Goal: Download file/media

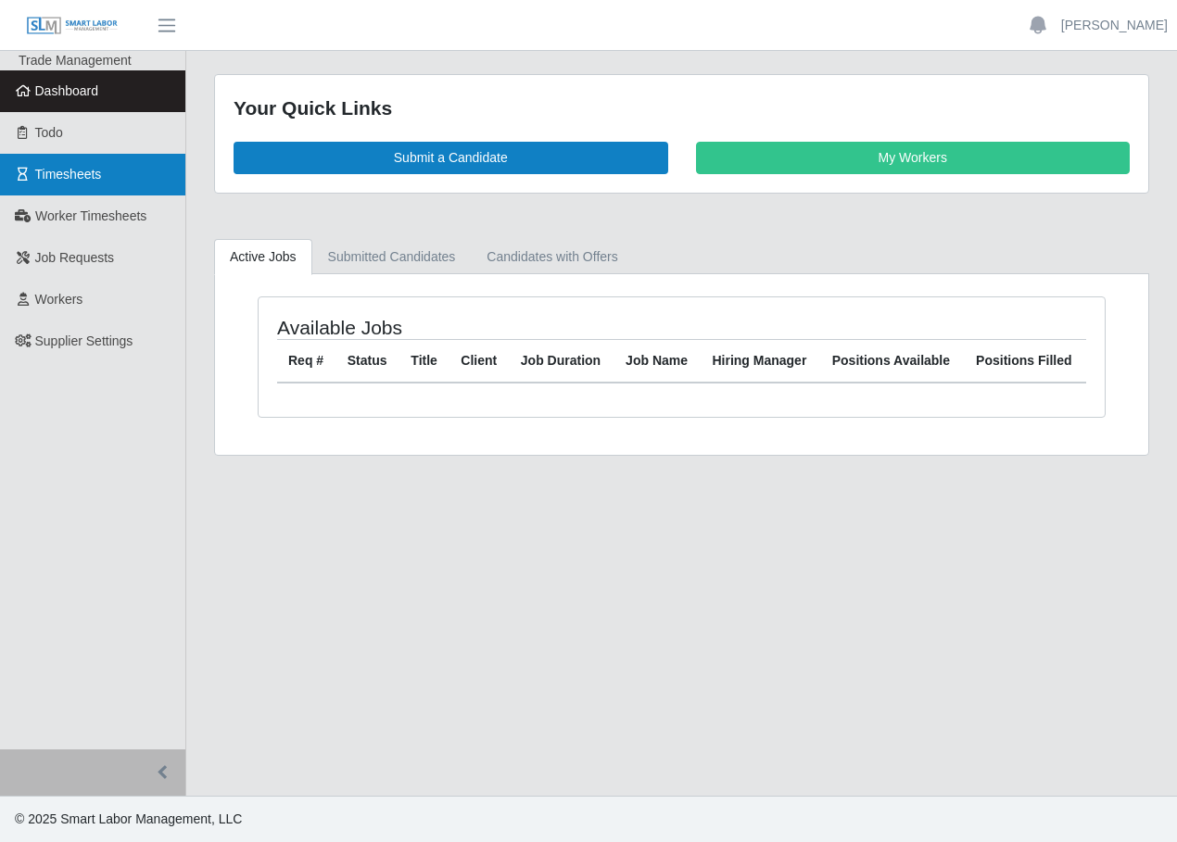
click at [74, 171] on span "Timesheets" at bounding box center [68, 174] width 67 height 15
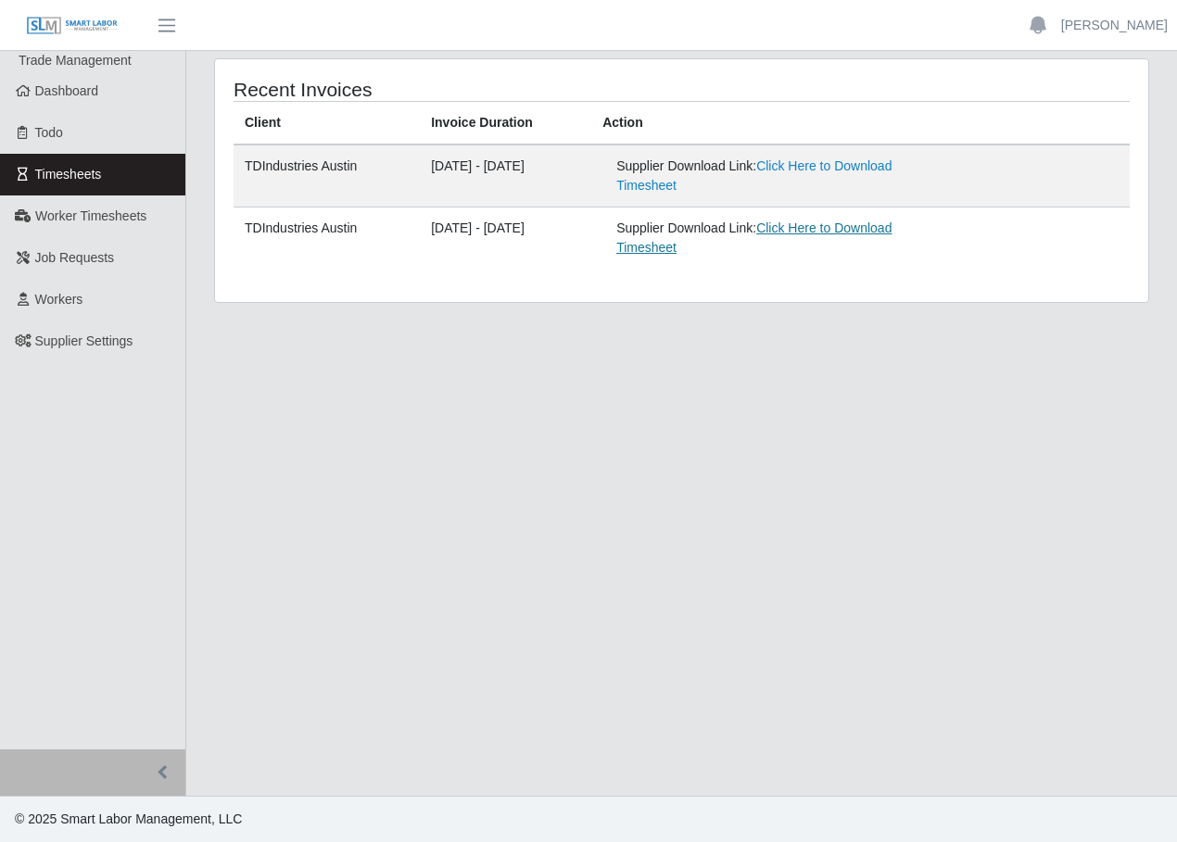
click at [810, 230] on link "Click Here to Download Timesheet" at bounding box center [753, 238] width 275 height 34
click at [880, 174] on link "Click Here to Download Timesheet" at bounding box center [753, 175] width 275 height 34
